Goal: Task Accomplishment & Management: Complete application form

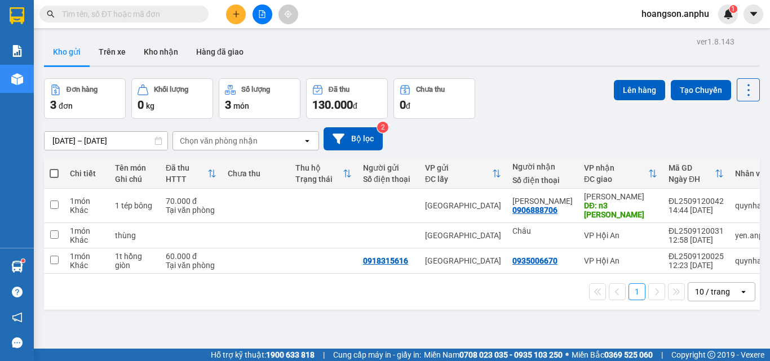
click at [239, 11] on icon "plus" at bounding box center [236, 14] width 8 height 8
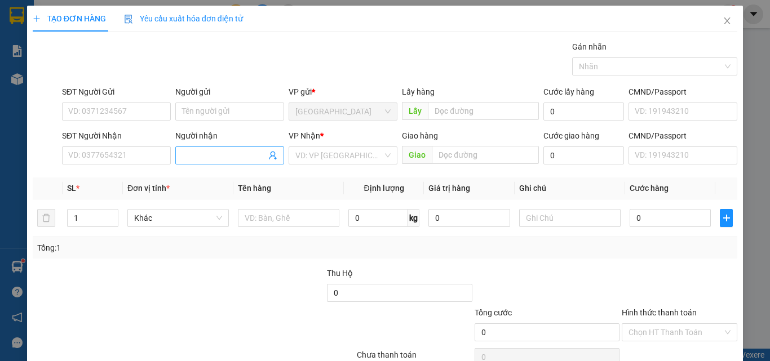
click at [236, 158] on input "Người nhận" at bounding box center [224, 155] width 84 height 12
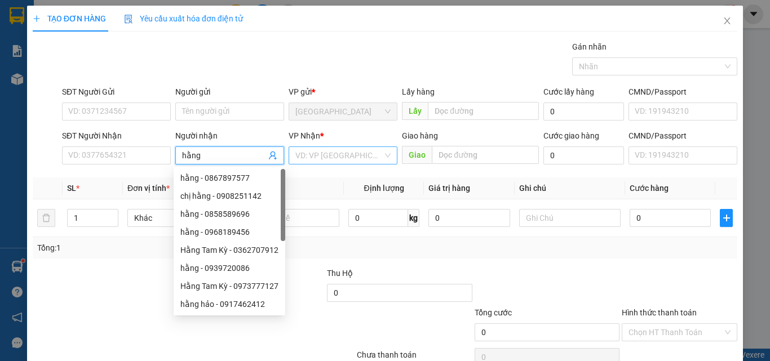
type input "hằng"
click at [305, 156] on input "search" at bounding box center [338, 155] width 87 height 17
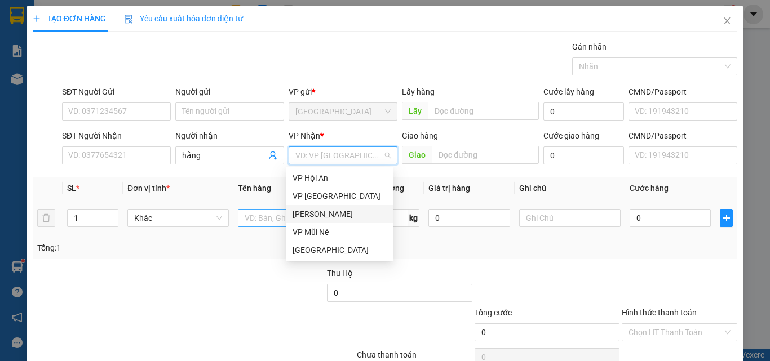
drag, startPoint x: 311, startPoint y: 213, endPoint x: 284, endPoint y: 213, distance: 27.6
click at [308, 213] on div "[PERSON_NAME]" at bounding box center [340, 214] width 94 height 12
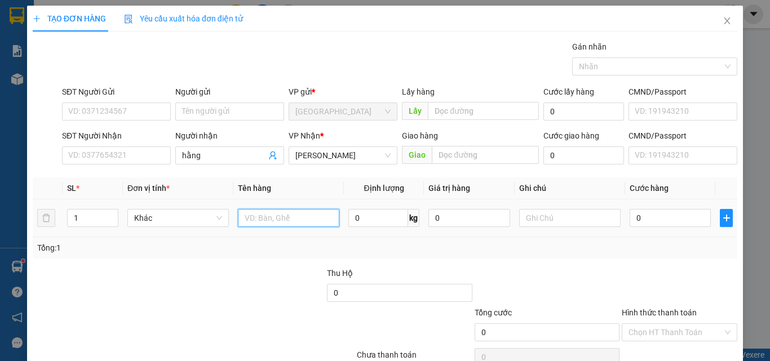
click at [273, 214] on input "text" at bounding box center [289, 218] width 102 height 18
type input "dâu"
click at [361, 220] on input "0" at bounding box center [378, 218] width 60 height 18
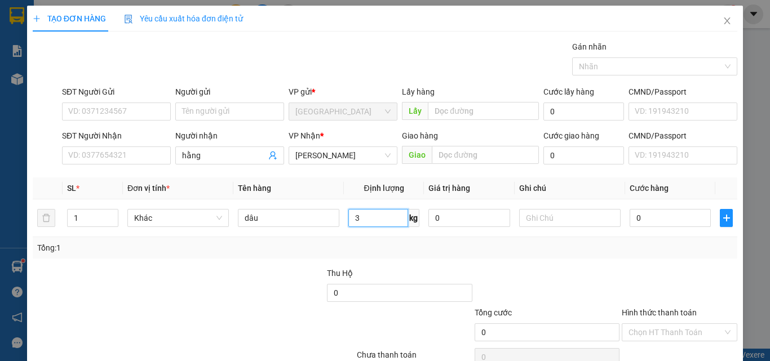
scroll to position [56, 0]
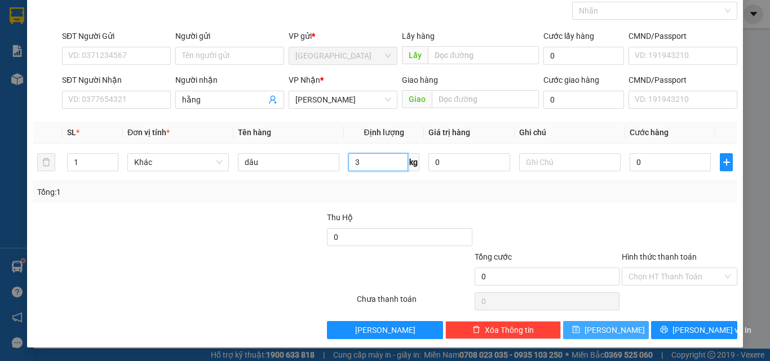
type input "3"
click at [580, 332] on icon "save" at bounding box center [576, 330] width 8 height 8
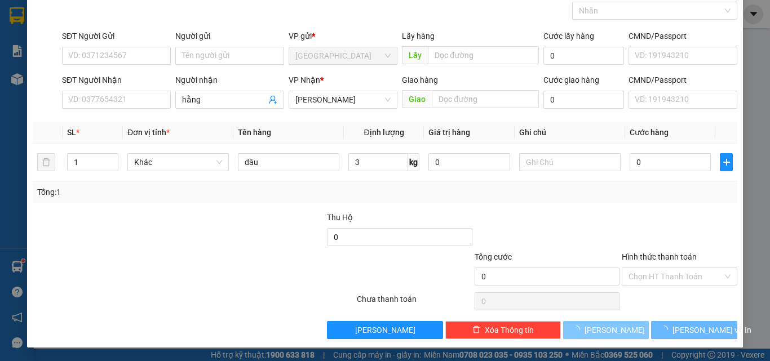
type input "0"
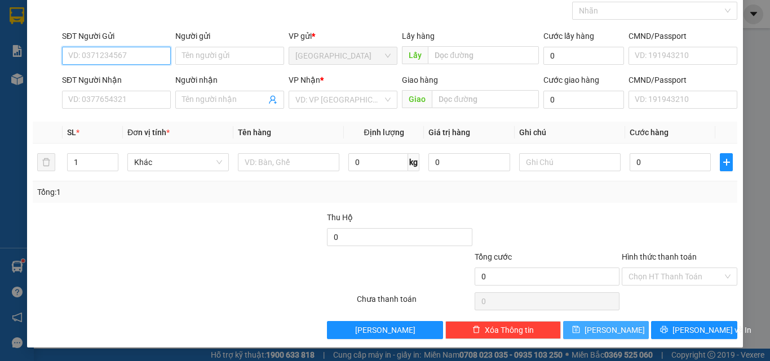
click at [99, 53] on input "SĐT Người Gửi" at bounding box center [116, 56] width 109 height 18
click at [89, 81] on div "0399488668" at bounding box center [115, 78] width 94 height 12
type input "0399488668"
type input "0394412784"
type input "[GEOGRAPHIC_DATA]"
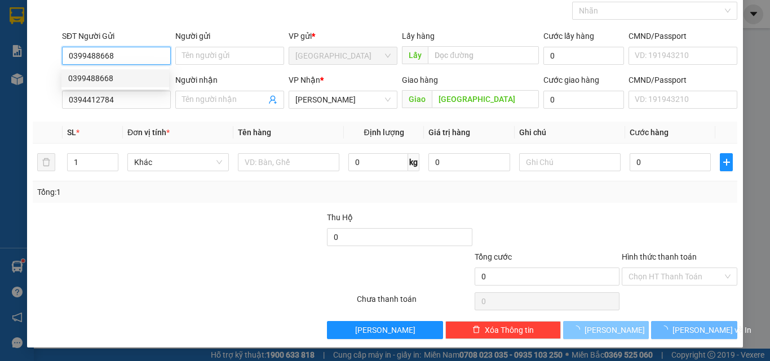
type input "70.000"
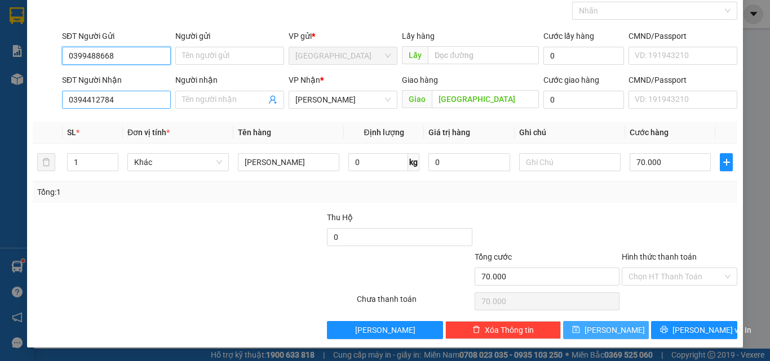
type input "0399488668"
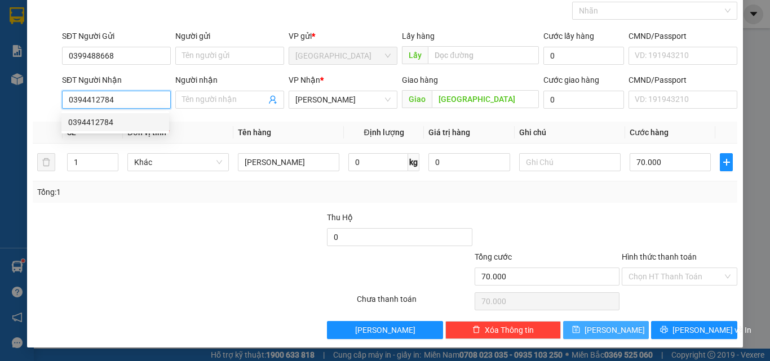
drag, startPoint x: 120, startPoint y: 99, endPoint x: 56, endPoint y: 111, distance: 65.4
click at [56, 111] on div "SĐT Người Nhận 0394412784 Người nhận Tên người nhận VP Nhận * [PERSON_NAME] Gia…" at bounding box center [385, 93] width 707 height 39
type input "0905182384"
click at [74, 121] on div "0905182384 - HẬU" at bounding box center [115, 122] width 94 height 12
type input "HẬU"
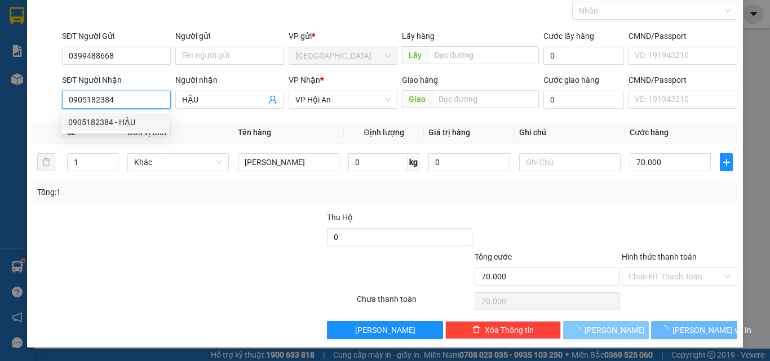
type input "200.000"
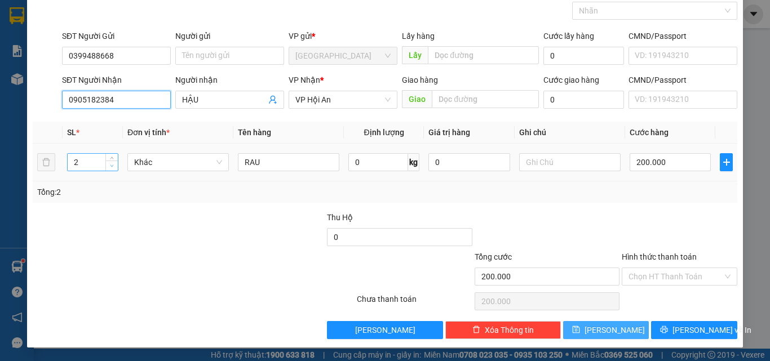
type input "0905182384"
type input "1"
click at [110, 165] on icon "down" at bounding box center [112, 166] width 4 height 4
click at [670, 159] on input "200.000" at bounding box center [670, 162] width 81 height 18
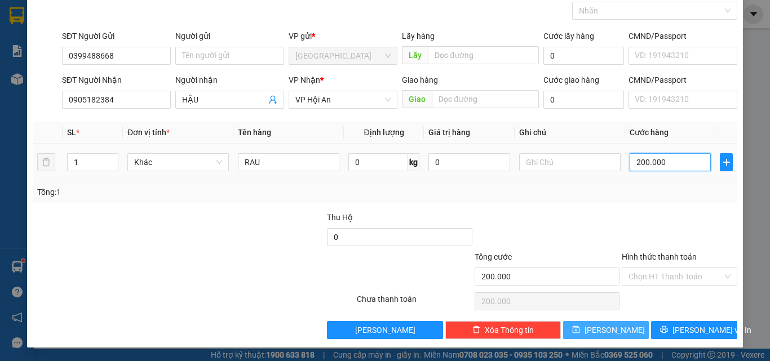
type input "5"
type input "50"
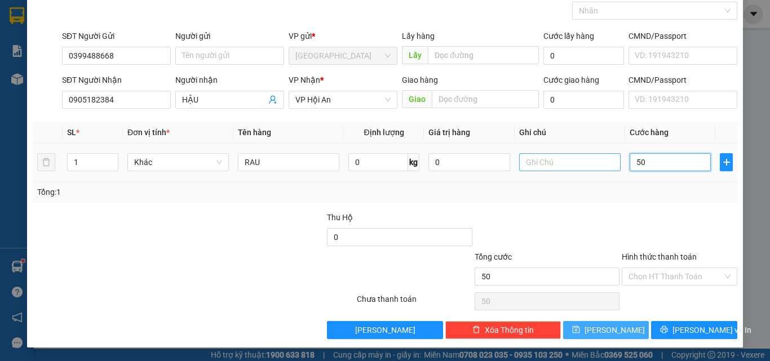
type input "50"
type input "50.000"
click at [567, 155] on input "text" at bounding box center [570, 162] width 102 height 18
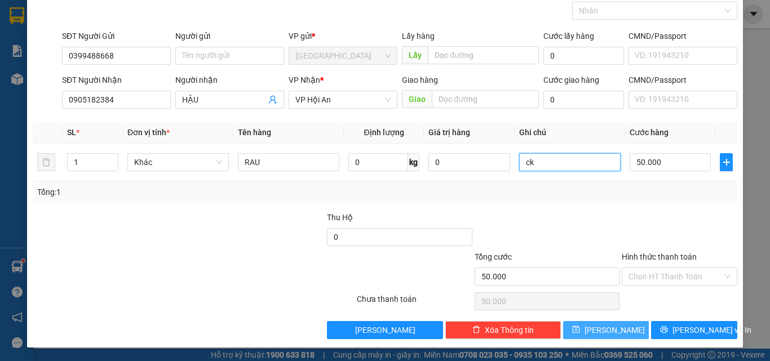
type input "ck"
click at [659, 265] on div "Hình thức thanh toán" at bounding box center [680, 259] width 116 height 17
click at [659, 275] on input "Hình thức thanh toán" at bounding box center [676, 276] width 94 height 17
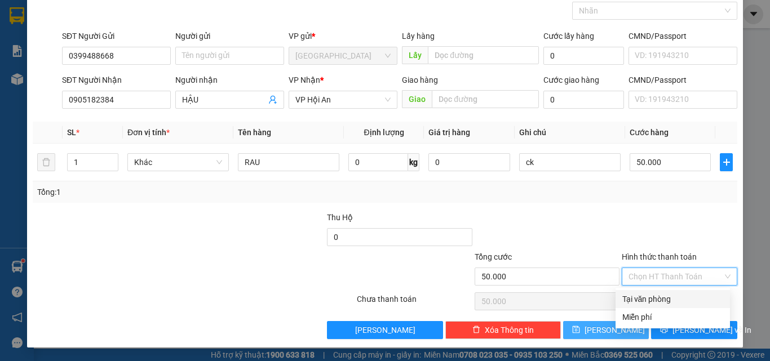
click at [658, 292] on div "Tại văn phòng" at bounding box center [673, 299] width 114 height 18
type input "0"
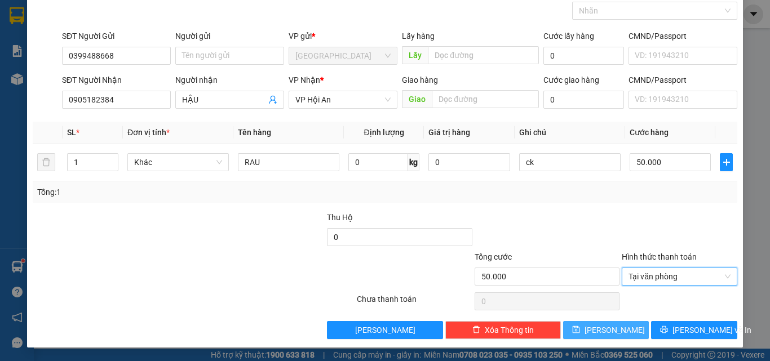
click at [609, 324] on span "[PERSON_NAME]" at bounding box center [615, 330] width 60 height 12
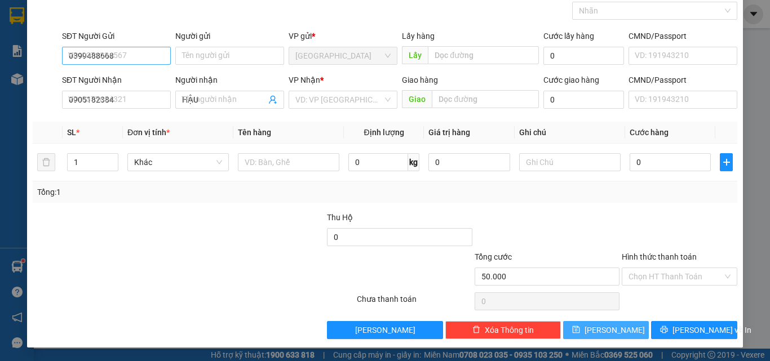
type input "0"
